Goal: Task Accomplishment & Management: Manage account settings

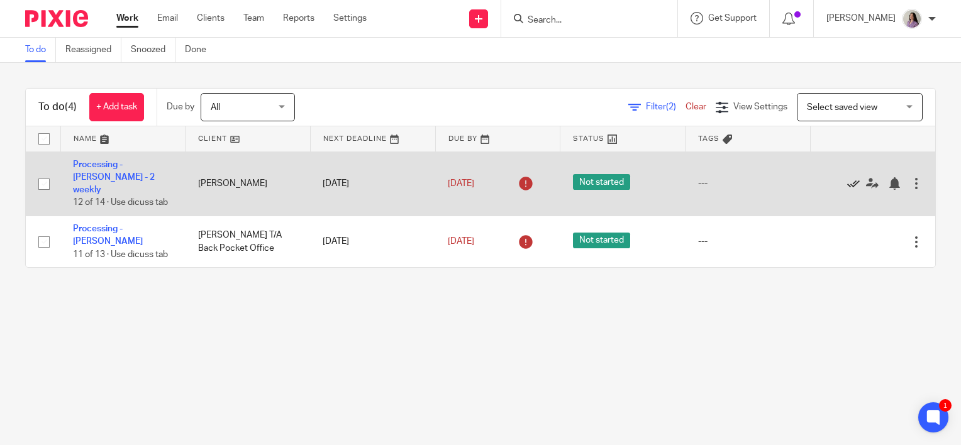
click at [847, 182] on icon at bounding box center [853, 183] width 13 height 13
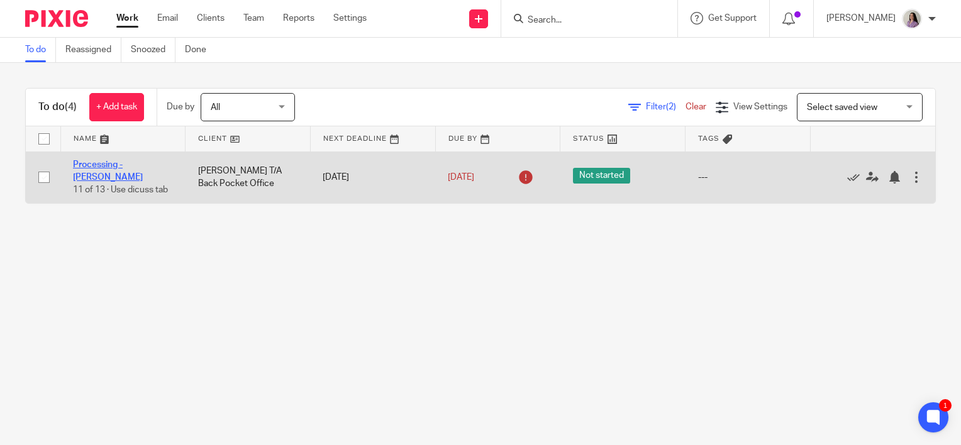
click at [127, 166] on link "Processing - [PERSON_NAME]" at bounding box center [108, 170] width 70 height 21
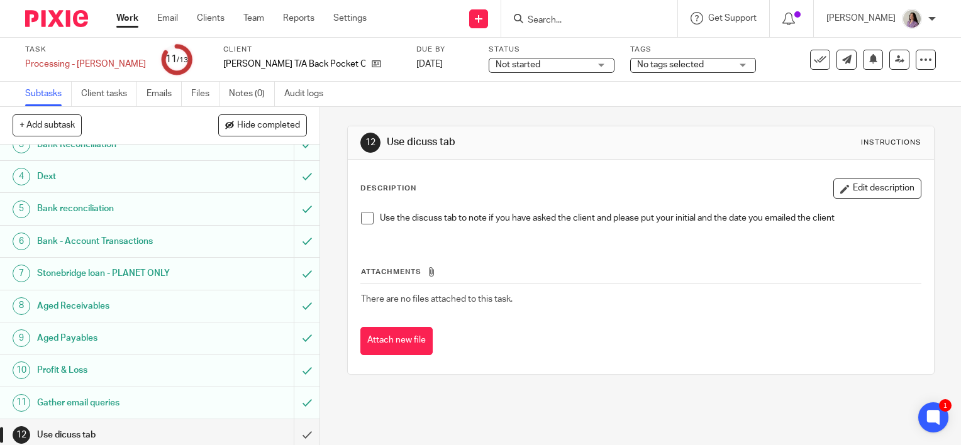
scroll to position [118, 0]
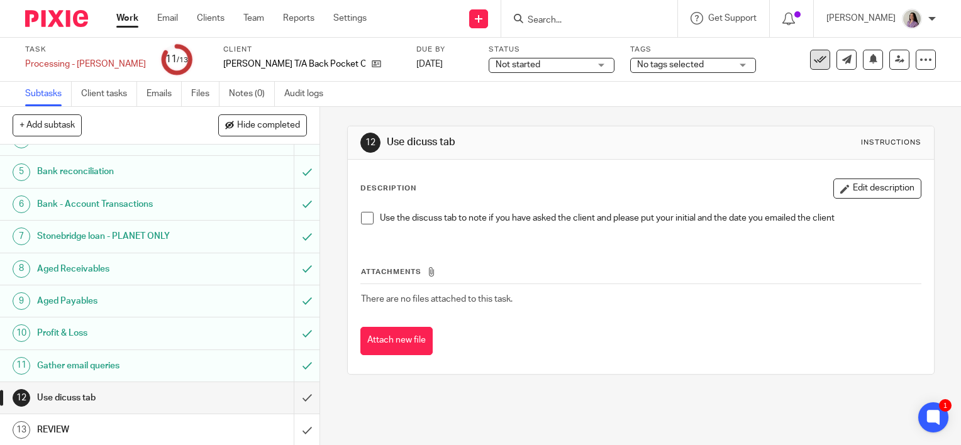
click at [810, 68] on button at bounding box center [820, 60] width 20 height 20
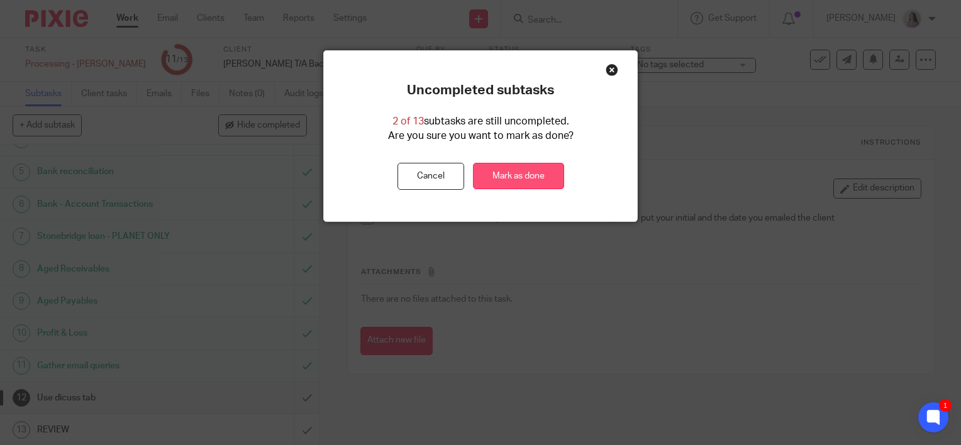
click at [519, 173] on link "Mark as done" at bounding box center [518, 176] width 91 height 27
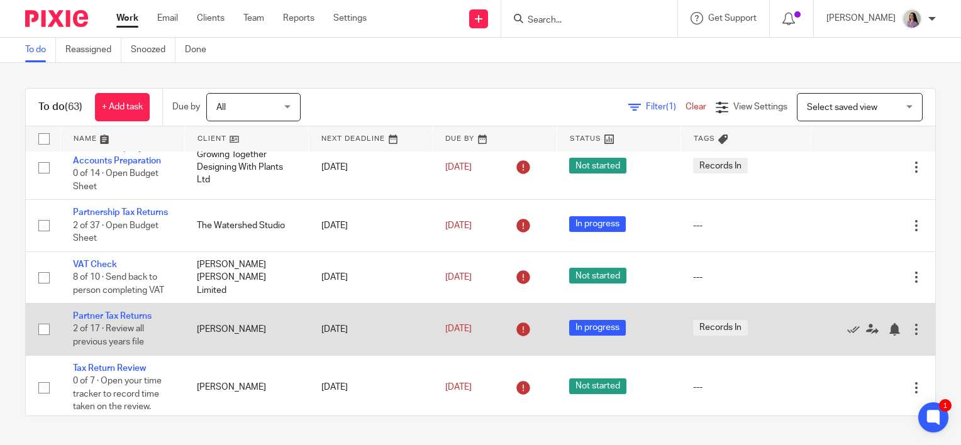
scroll to position [63, 0]
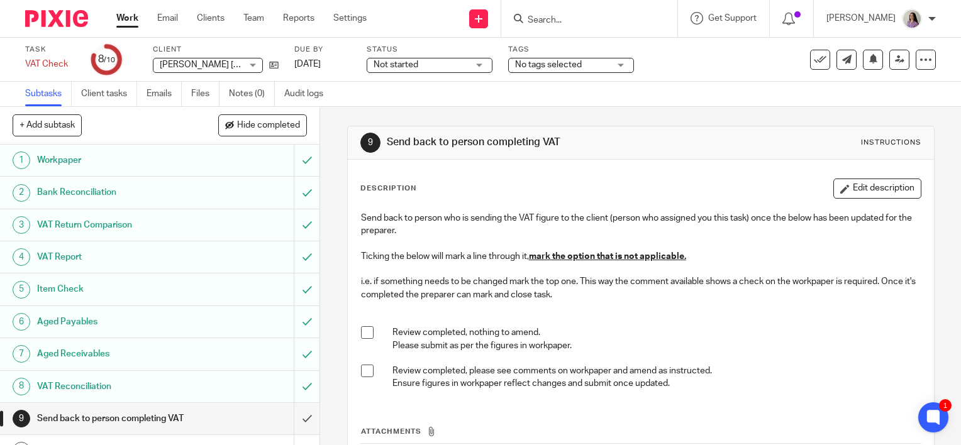
click at [599, 18] on input "Search" at bounding box center [582, 20] width 113 height 11
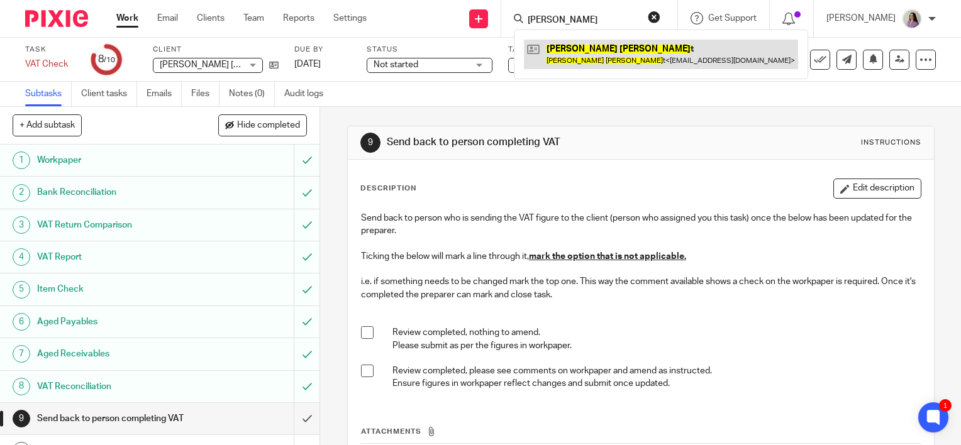
type input "[PERSON_NAME]"
click at [661, 67] on link at bounding box center [661, 54] width 274 height 29
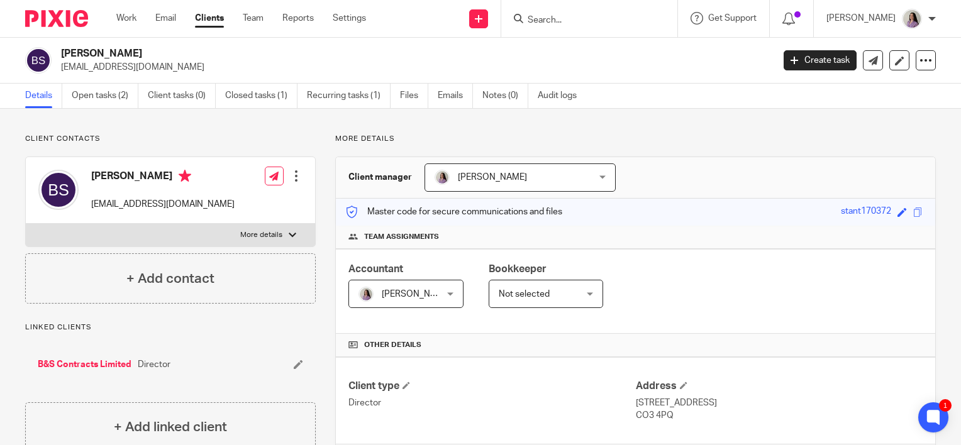
click at [88, 365] on link "B&S Contracts Limited" at bounding box center [85, 365] width 94 height 13
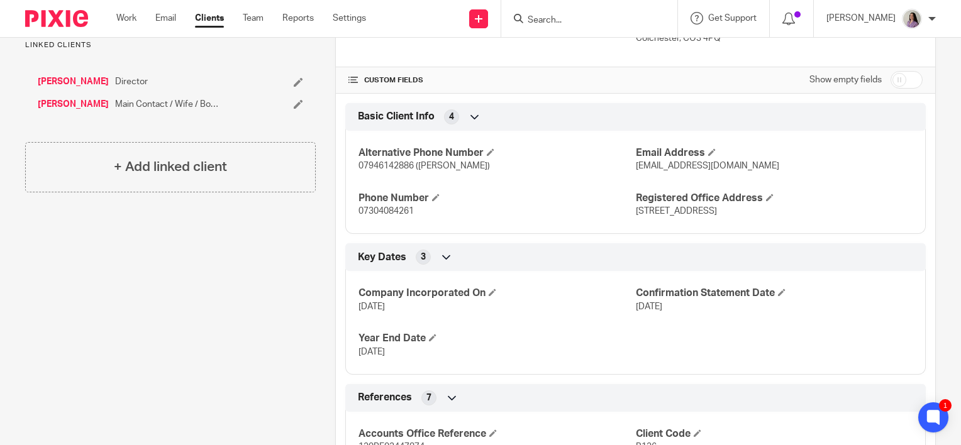
scroll to position [189, 0]
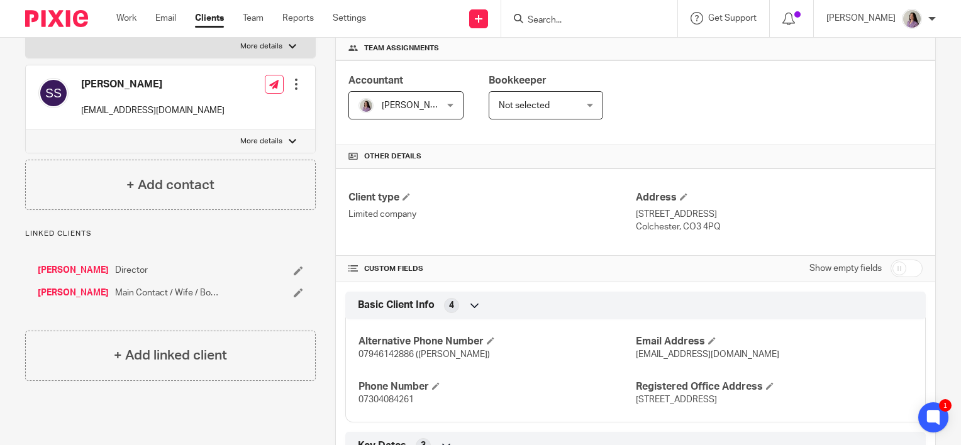
click at [64, 285] on ul "Barry Stant Director Sara Stant Main Contact / Wife / Bookkeeper" at bounding box center [170, 281] width 265 height 35
click at [64, 292] on link "[PERSON_NAME]" at bounding box center [73, 293] width 71 height 13
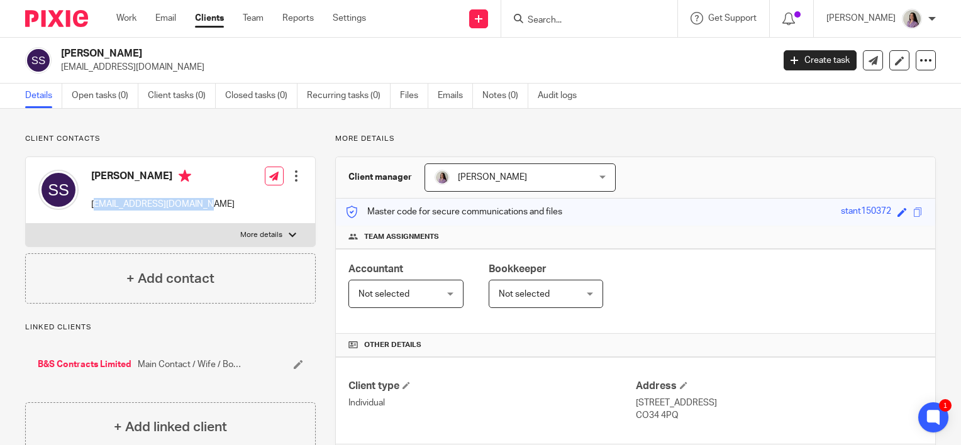
drag, startPoint x: 204, startPoint y: 206, endPoint x: 94, endPoint y: 203, distance: 110.1
click at [94, 203] on div "Sara Stant bandscontracts@gmail.com Edit contact Create client from contact Exp…" at bounding box center [170, 190] width 289 height 67
click at [97, 206] on p "bandscontracts@gmail.com" at bounding box center [162, 204] width 143 height 13
click at [92, 204] on p "bandscontracts@gmail.com" at bounding box center [162, 204] width 143 height 13
drag, startPoint x: 91, startPoint y: 204, endPoint x: 202, endPoint y: 203, distance: 111.3
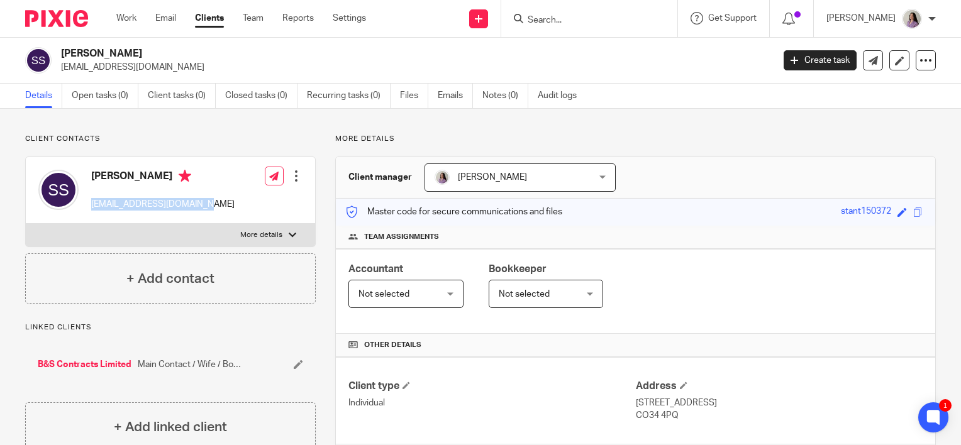
click at [202, 203] on div "Sara Stant bandscontracts@gmail.com" at bounding box center [136, 190] width 196 height 53
drag, startPoint x: 202, startPoint y: 203, endPoint x: 194, endPoint y: 201, distance: 8.4
copy p "bandscontracts@gmail.com"
click at [114, 21] on div "Work Email Clients Team Reports Settings Work Email Clients Team Reports Settin…" at bounding box center [244, 18] width 281 height 37
click at [125, 15] on link "Work" at bounding box center [126, 18] width 20 height 13
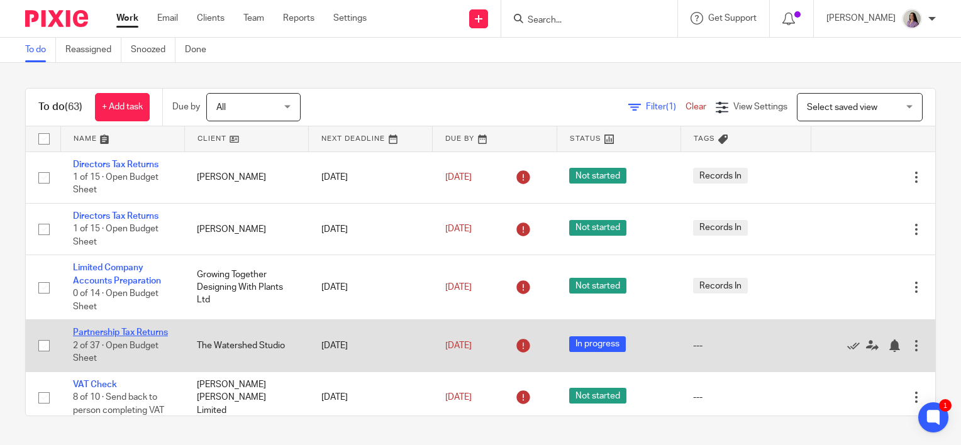
click at [124, 331] on link "Partnership Tax Returns" at bounding box center [120, 332] width 95 height 9
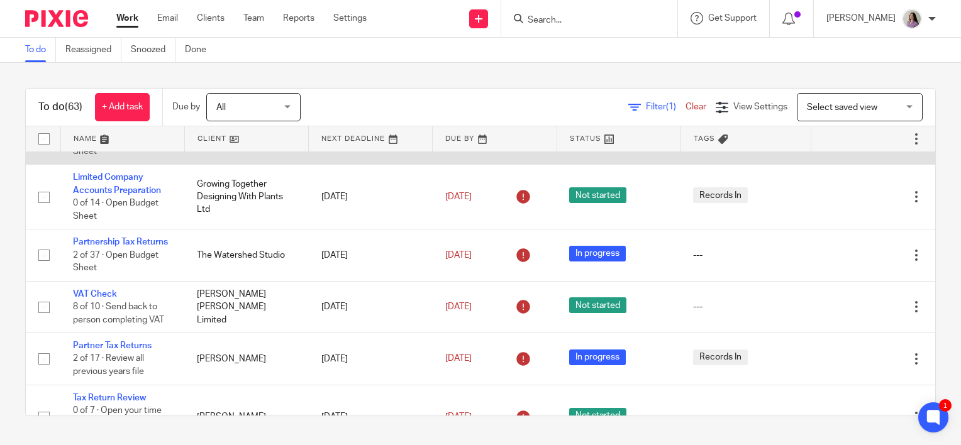
scroll to position [63, 0]
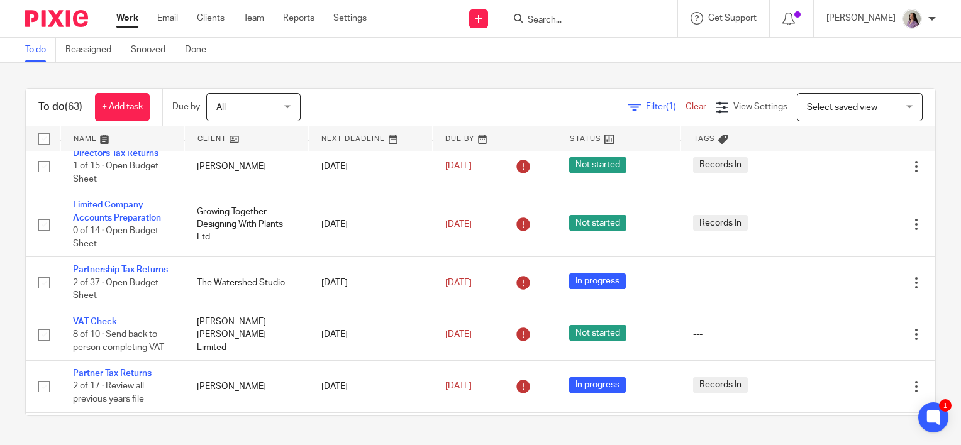
click at [646, 104] on span "Filter (1)" at bounding box center [666, 107] width 40 height 9
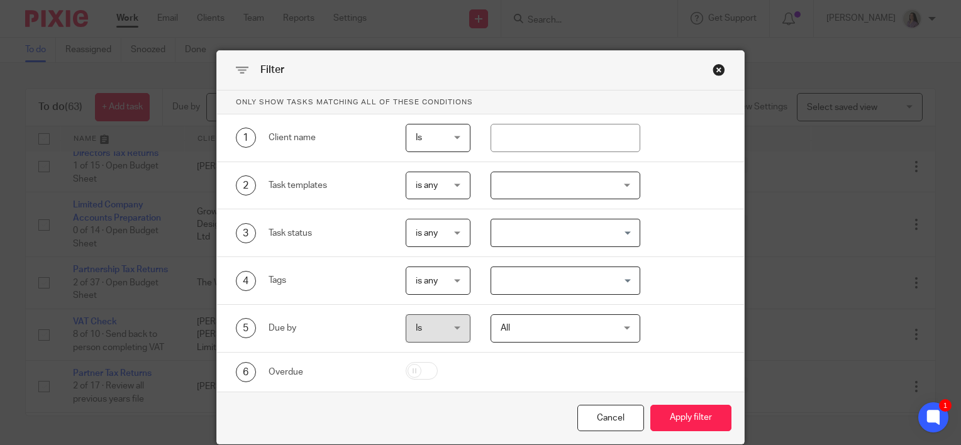
click at [534, 184] on div at bounding box center [566, 186] width 150 height 28
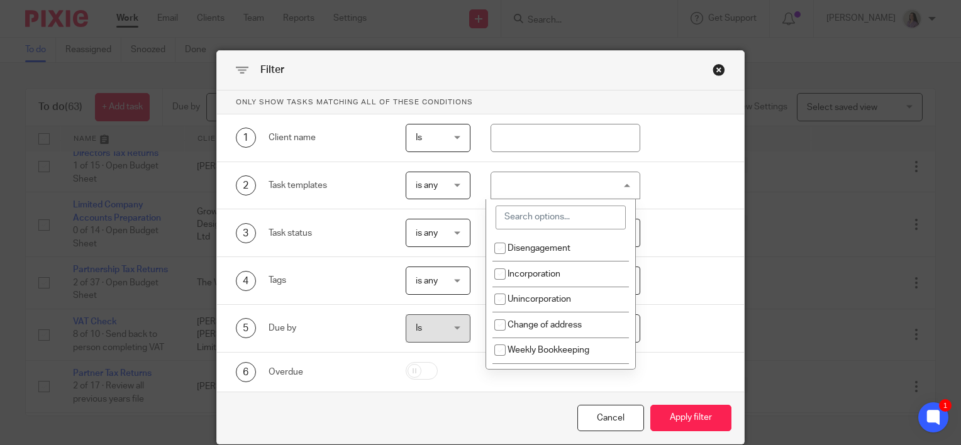
click at [536, 221] on input "search" at bounding box center [561, 218] width 130 height 24
type input "t"
type input "e"
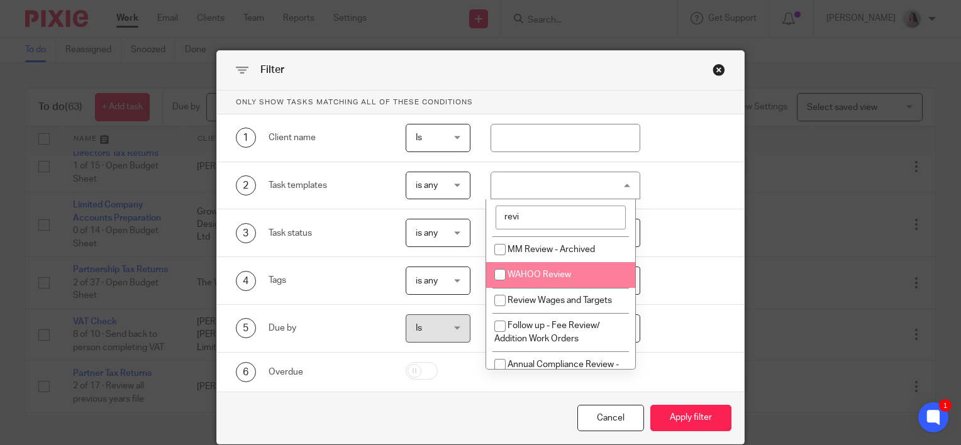
type input "revi"
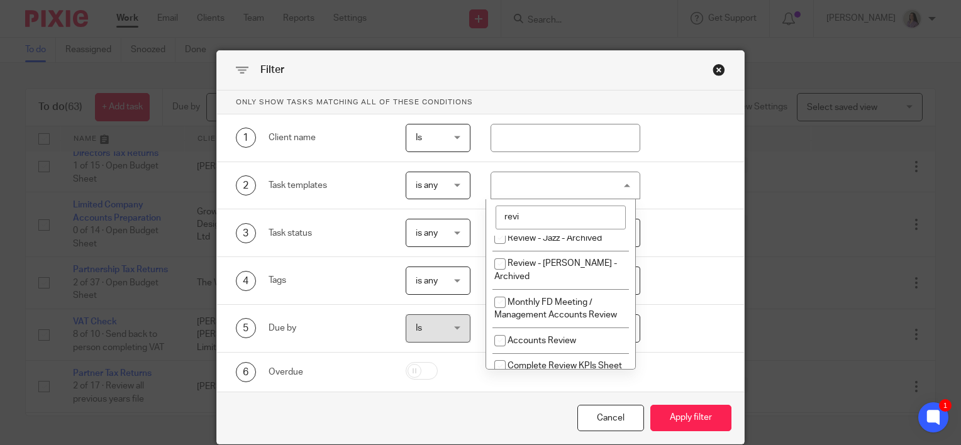
scroll to position [564, 0]
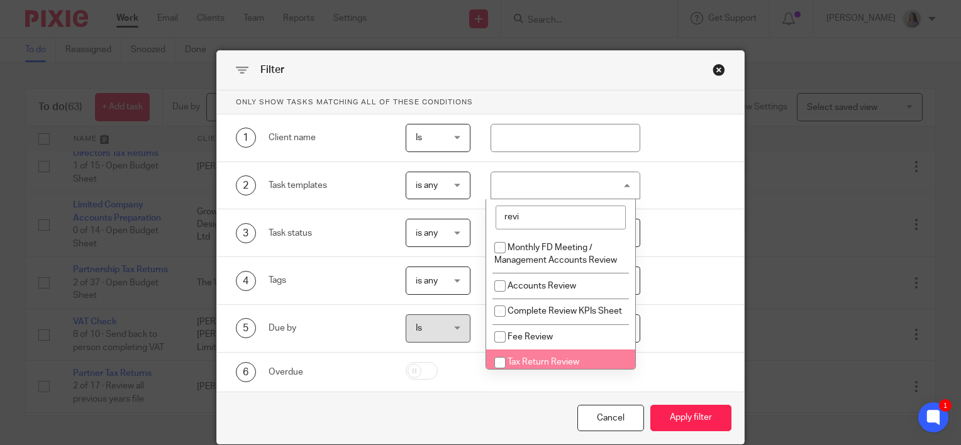
click at [556, 358] on span "Tax Return Review" at bounding box center [544, 362] width 72 height 9
checkbox input "true"
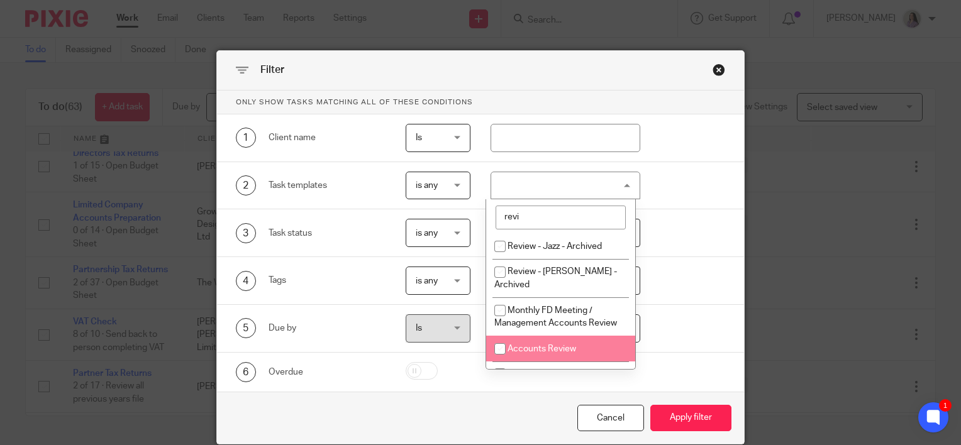
click at [571, 336] on li "Accounts Review" at bounding box center [560, 349] width 149 height 26
checkbox input "true"
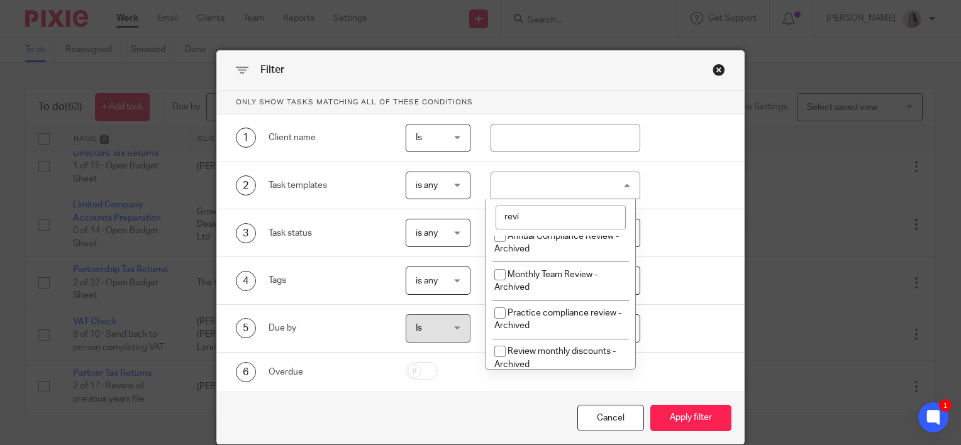
scroll to position [187, 0]
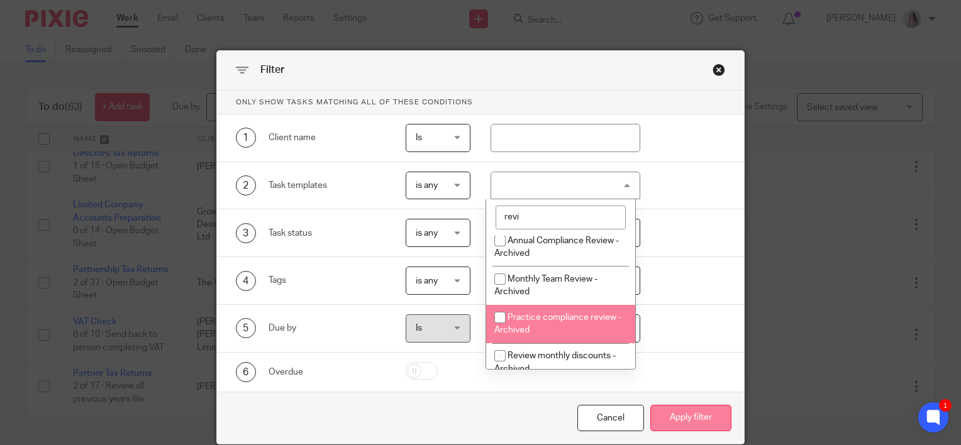
click at [691, 425] on button "Apply filter" at bounding box center [690, 418] width 81 height 27
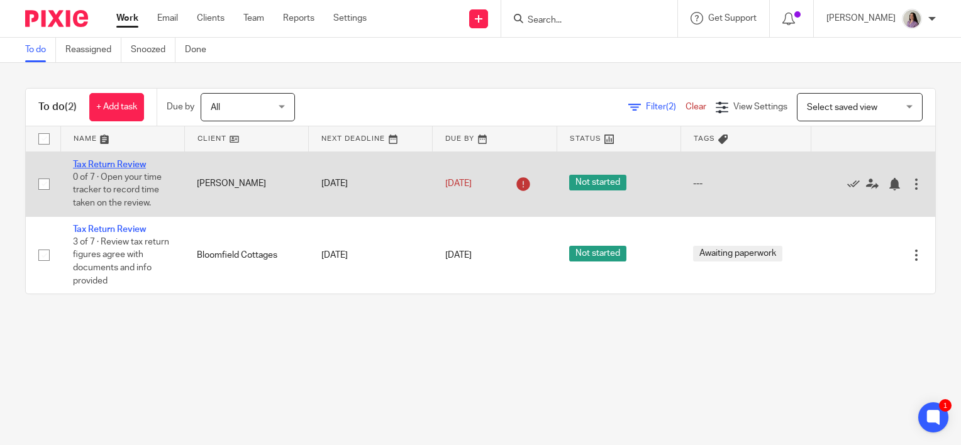
click at [125, 164] on link "Tax Return Review" at bounding box center [109, 164] width 73 height 9
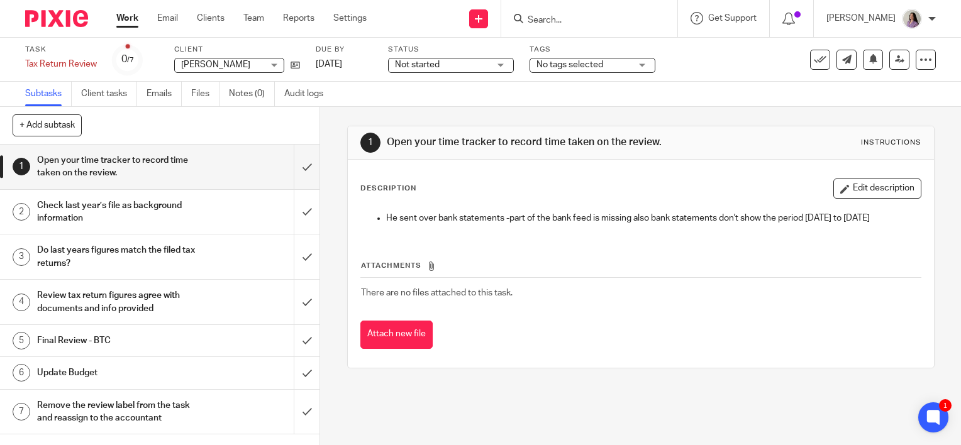
click at [879, 191] on button "Edit description" at bounding box center [877, 189] width 88 height 20
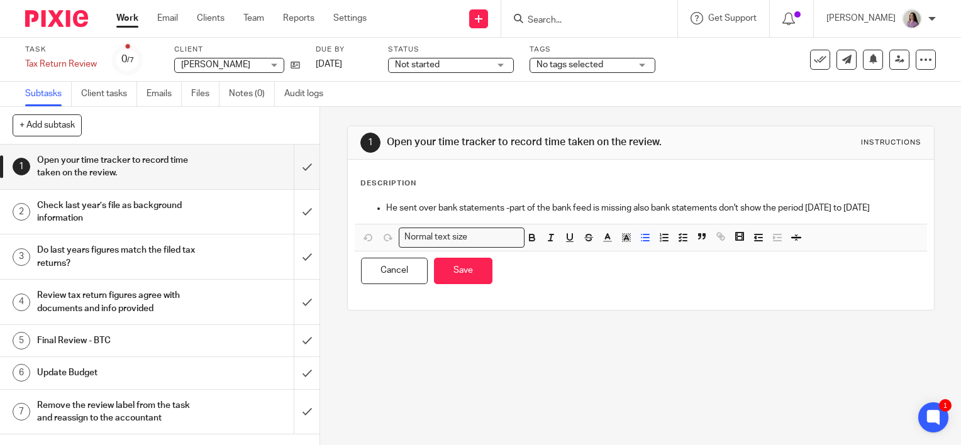
click at [903, 206] on div "He sent over bank statements -part of the bank feed is missing also bank statem…" at bounding box center [641, 210] width 572 height 28
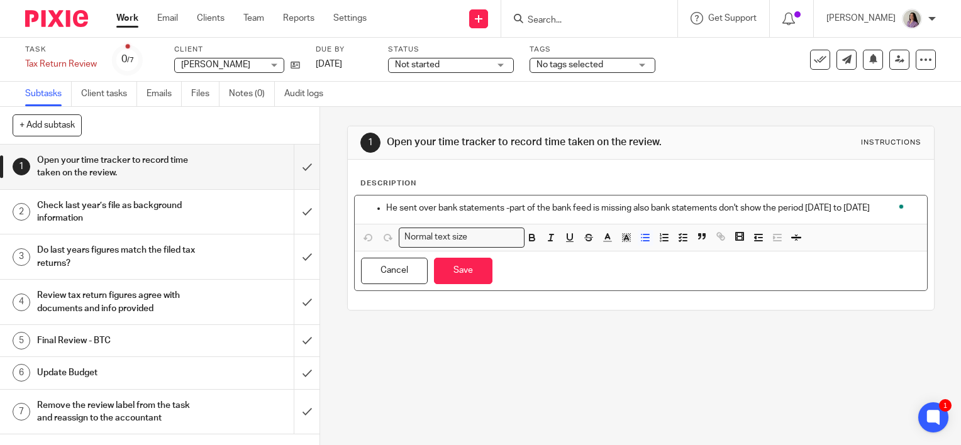
click at [893, 198] on div "He sent over bank statements -part of the bank feed is missing also bank statem…" at bounding box center [641, 210] width 572 height 28
click at [898, 212] on span at bounding box center [902, 207] width 9 height 12
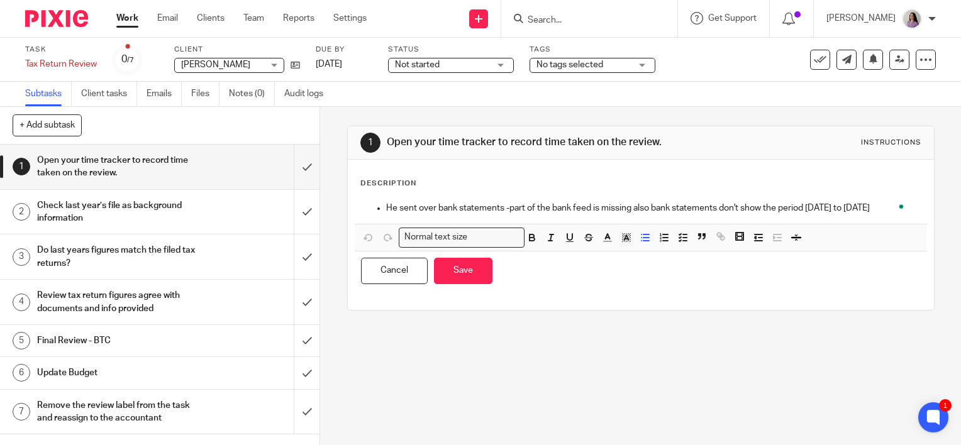
click at [905, 205] on div "He sent over bank statements -part of the bank feed is missing also bank statem…" at bounding box center [641, 210] width 572 height 28
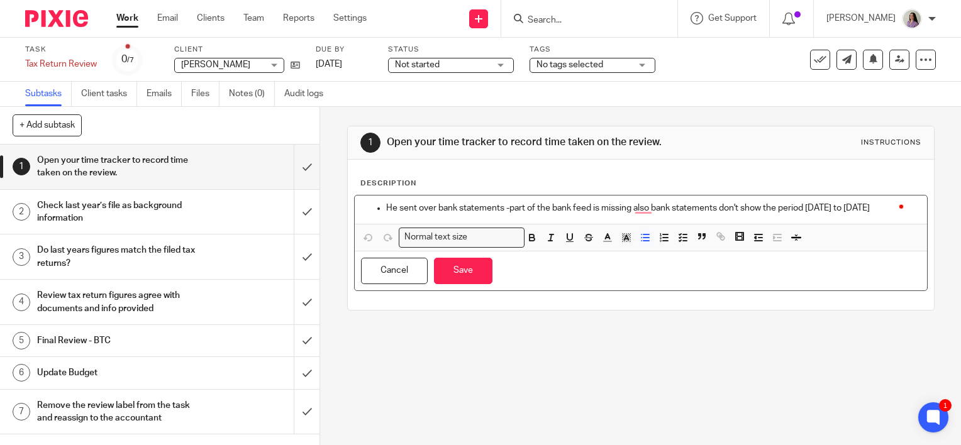
click at [905, 204] on div "He sent over bank statements -part of the bank feed is missing also bank statem…" at bounding box center [641, 210] width 572 height 28
click at [889, 209] on p "He sent over bank statements -part of the bank feed is missing also bank statem…" at bounding box center [653, 208] width 535 height 13
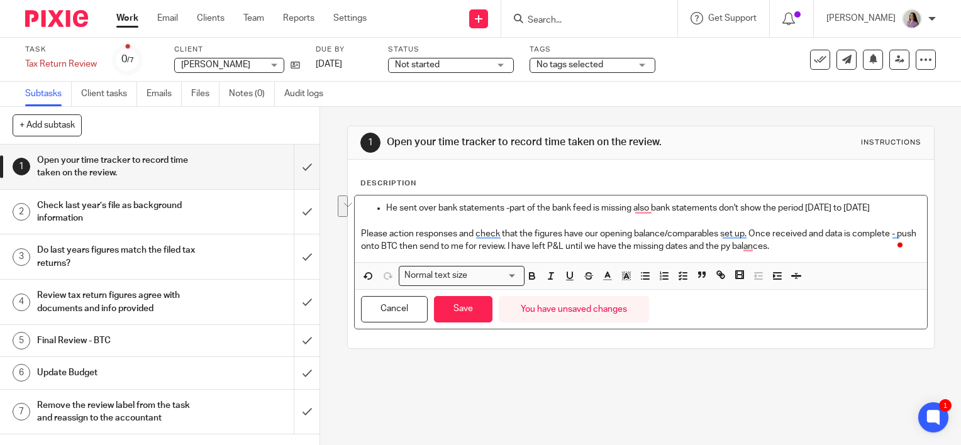
drag, startPoint x: 828, startPoint y: 253, endPoint x: 350, endPoint y: 229, distance: 479.3
click at [350, 229] on div "Description He sent over bank statements -part of the bank feed is missing also…" at bounding box center [641, 254] width 586 height 189
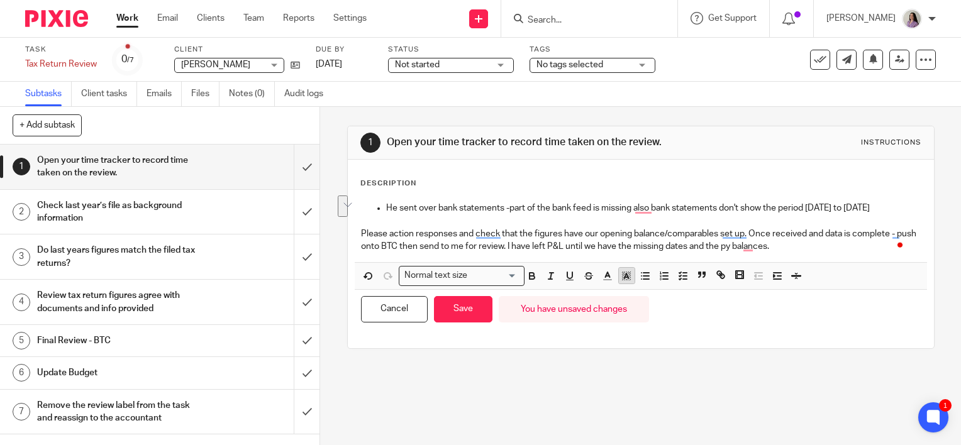
click at [621, 277] on icon "button" at bounding box center [626, 275] width 11 height 11
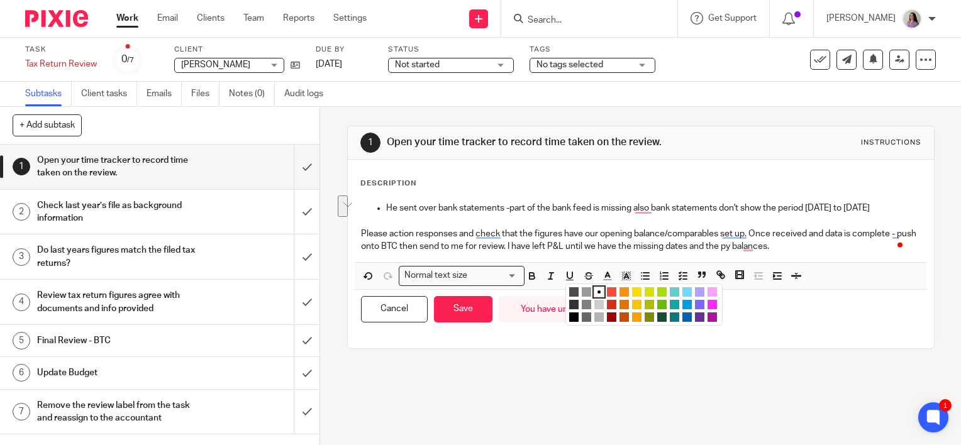
click at [657, 290] on li "color:#A4DD00" at bounding box center [661, 291] width 9 height 9
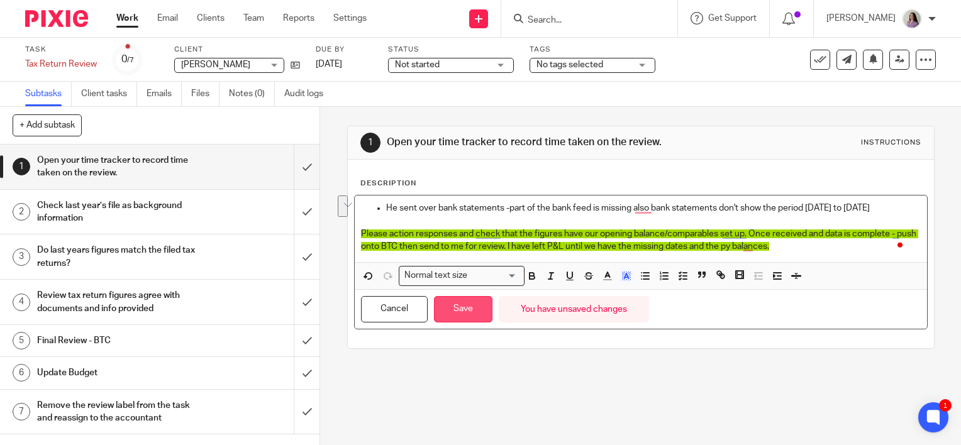
click at [476, 313] on button "Save" at bounding box center [463, 309] width 58 height 27
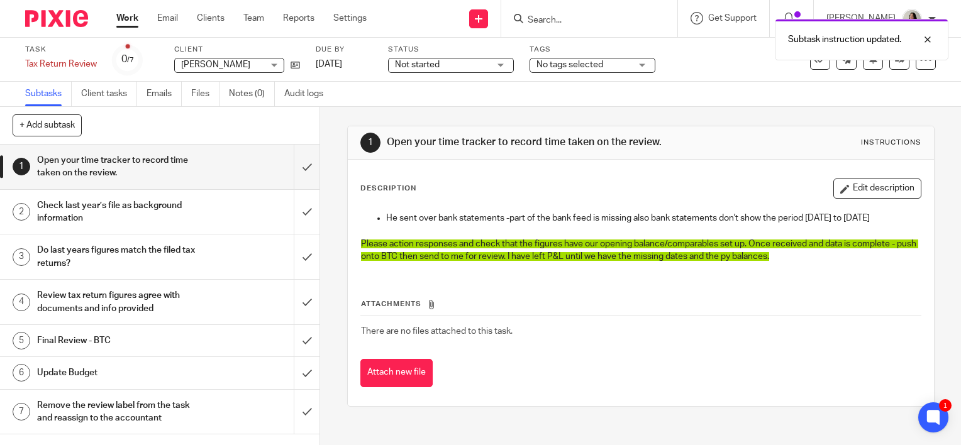
click at [574, 406] on div "1 Open your time tracker to record time taken on the review. Instructions Descr…" at bounding box center [640, 266] width 587 height 319
click at [896, 65] on link at bounding box center [899, 60] width 20 height 20
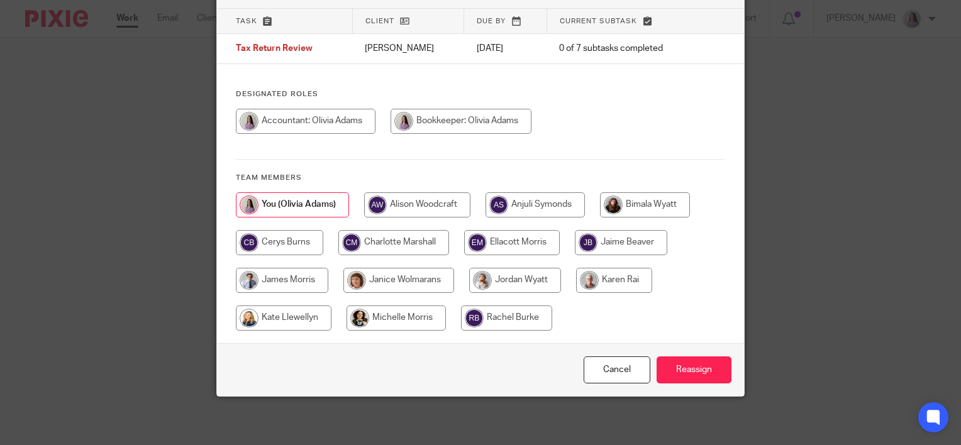
scroll to position [83, 0]
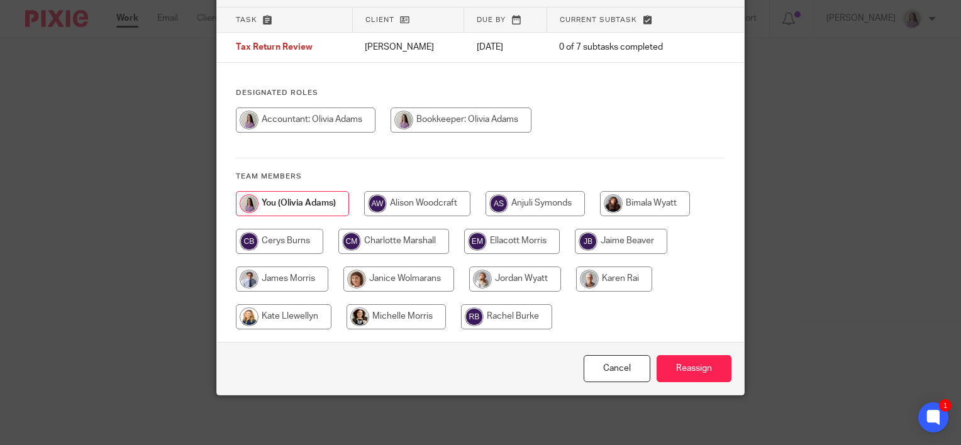
click at [637, 245] on input "radio" at bounding box center [621, 241] width 92 height 25
radio input "true"
click at [674, 352] on div "Cancel Reassign" at bounding box center [480, 368] width 527 height 53
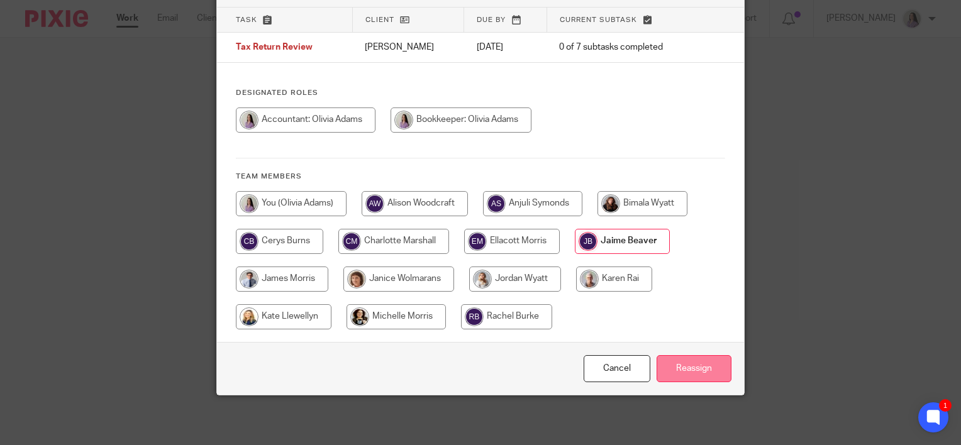
click at [681, 374] on input "Reassign" at bounding box center [694, 368] width 75 height 27
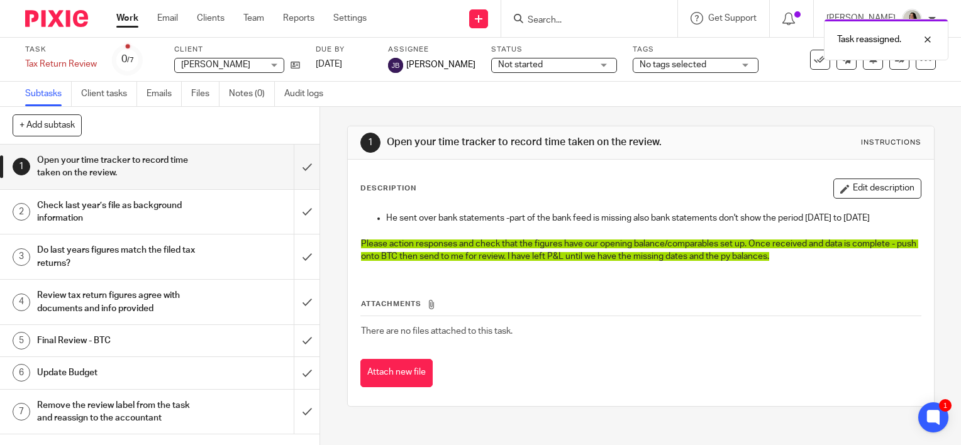
click at [120, 11] on div "Work Email Clients Team Reports Settings Work Email Clients Team Reports Settin…" at bounding box center [245, 18] width 282 height 37
click at [123, 19] on link "Work" at bounding box center [127, 18] width 22 height 13
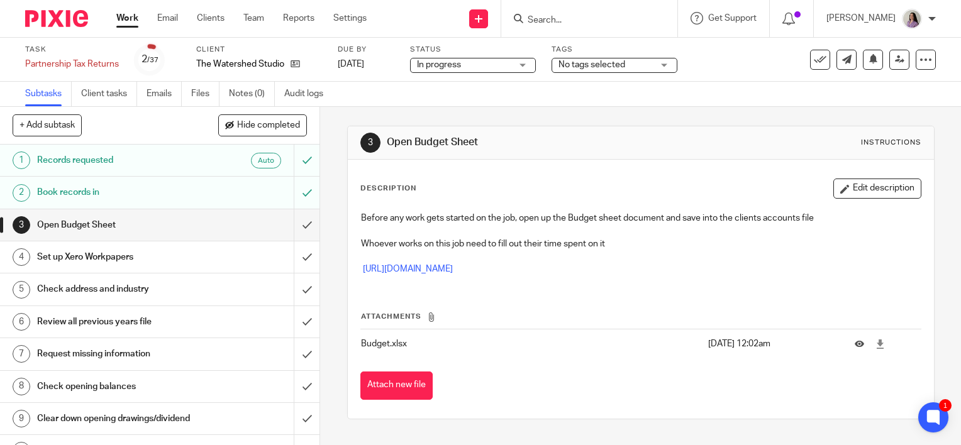
click at [137, 16] on link "Work" at bounding box center [127, 18] width 22 height 13
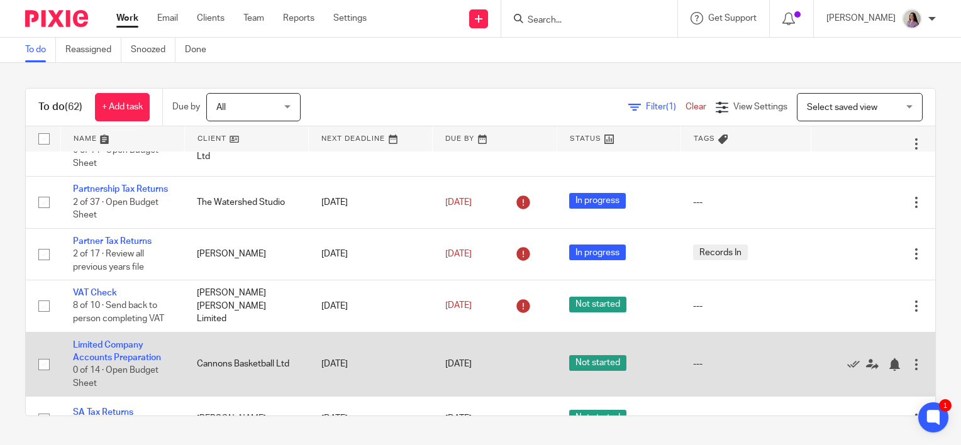
scroll to position [189, 0]
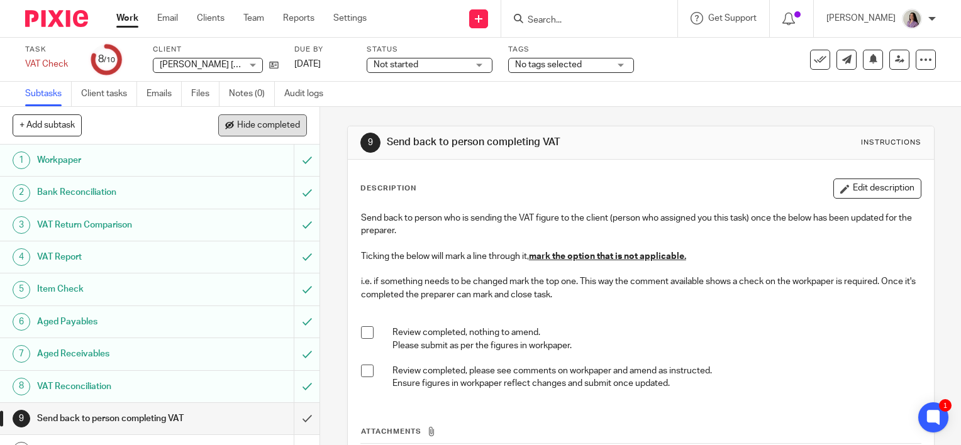
click at [276, 126] on span "Hide completed" at bounding box center [268, 126] width 63 height 10
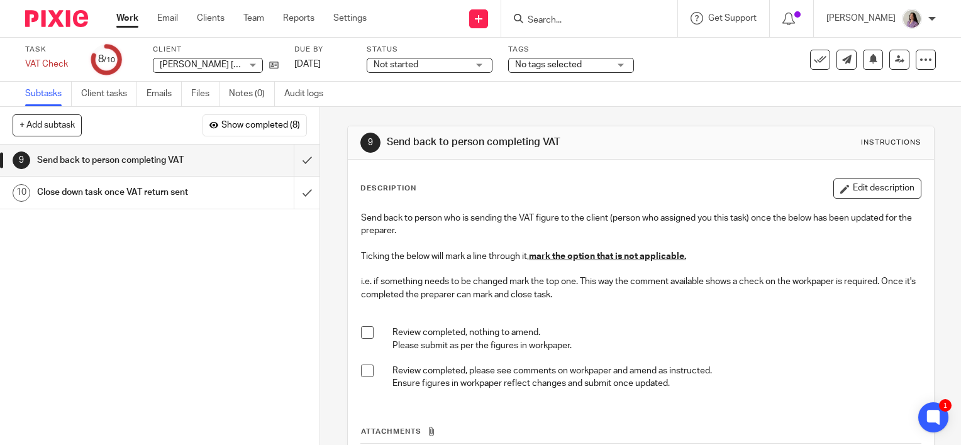
drag, startPoint x: 360, startPoint y: 372, endPoint x: 643, endPoint y: 133, distance: 370.9
click at [361, 372] on span at bounding box center [367, 371] width 13 height 13
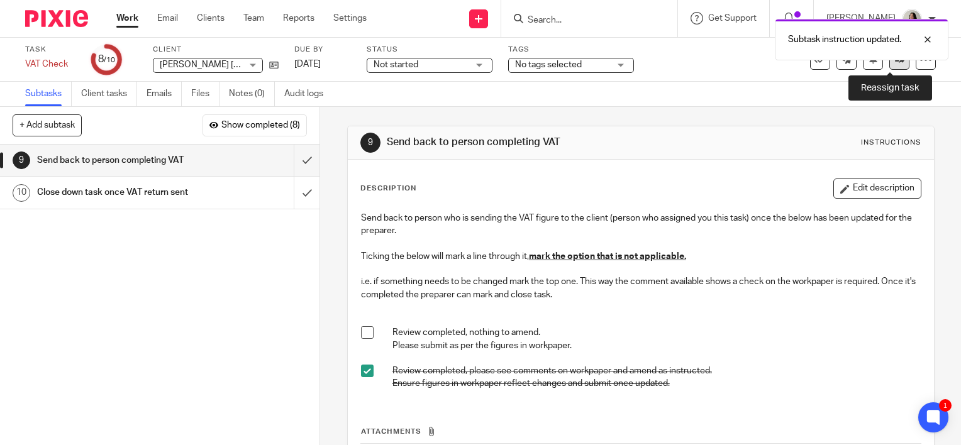
click at [894, 60] on link at bounding box center [899, 60] width 20 height 20
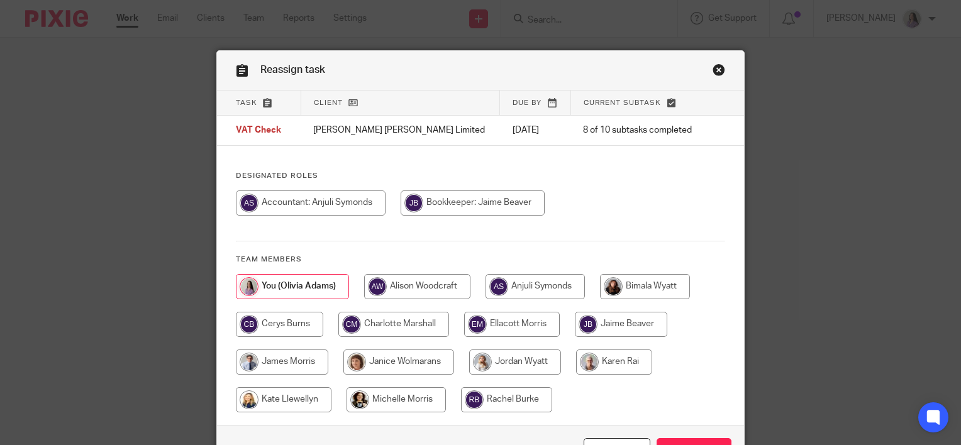
scroll to position [83, 0]
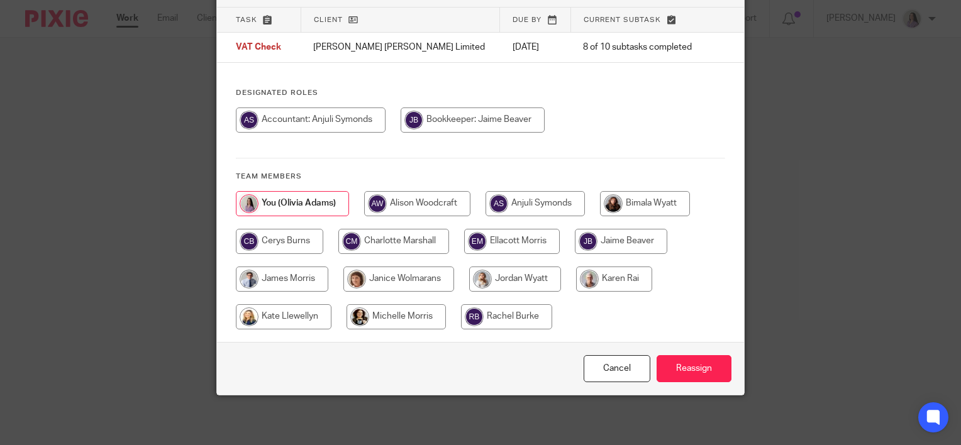
click at [643, 243] on input "radio" at bounding box center [621, 241] width 92 height 25
radio input "true"
click at [722, 385] on div "Cancel Reassign" at bounding box center [480, 368] width 527 height 53
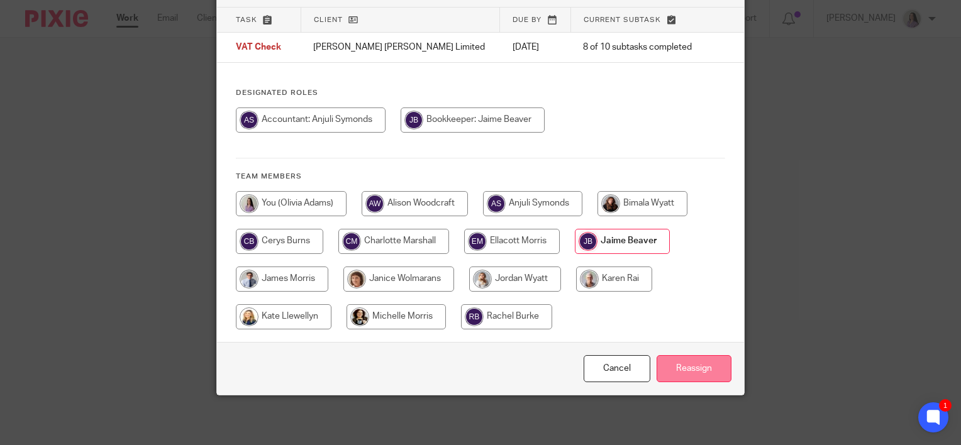
click at [701, 372] on input "Reassign" at bounding box center [694, 368] width 75 height 27
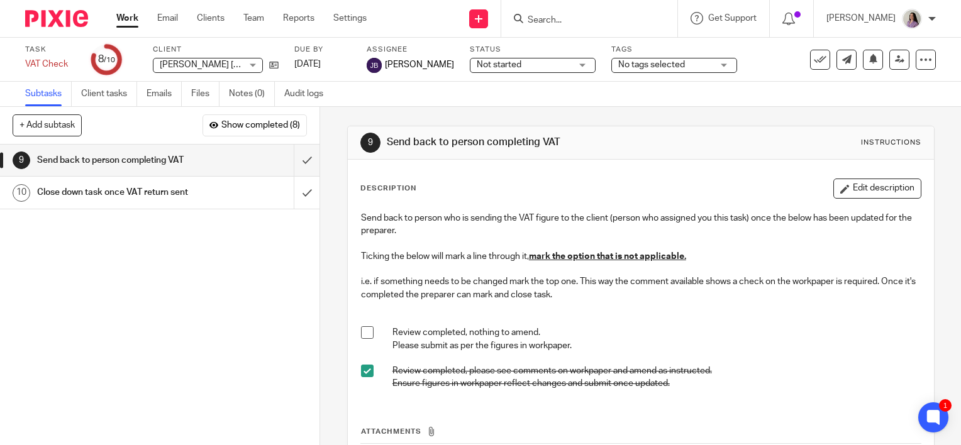
click at [126, 18] on link "Work" at bounding box center [127, 18] width 22 height 13
